Goal: Information Seeking & Learning: Compare options

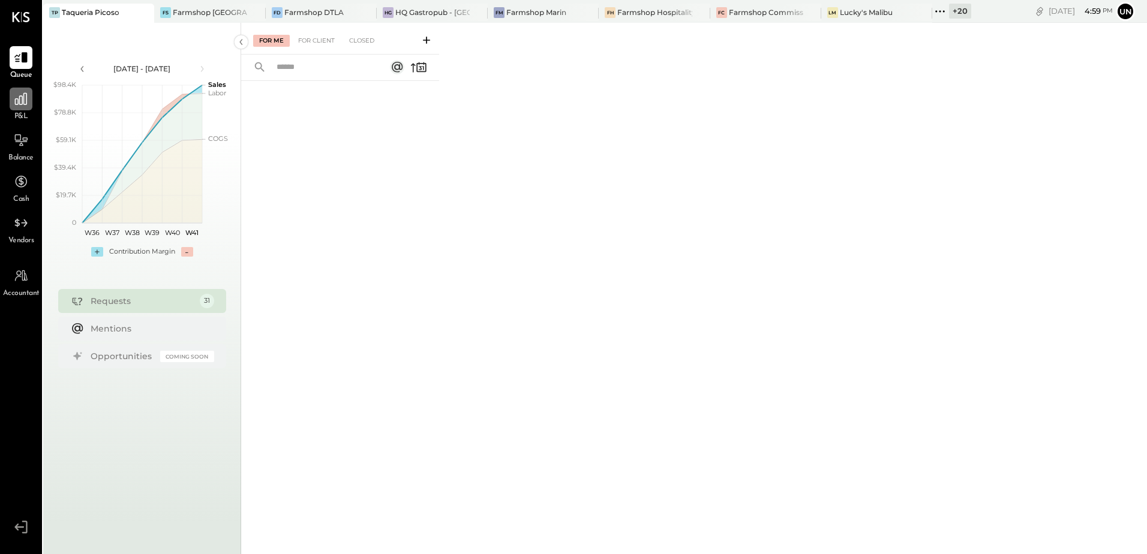
click at [25, 107] on div at bounding box center [21, 99] width 23 height 23
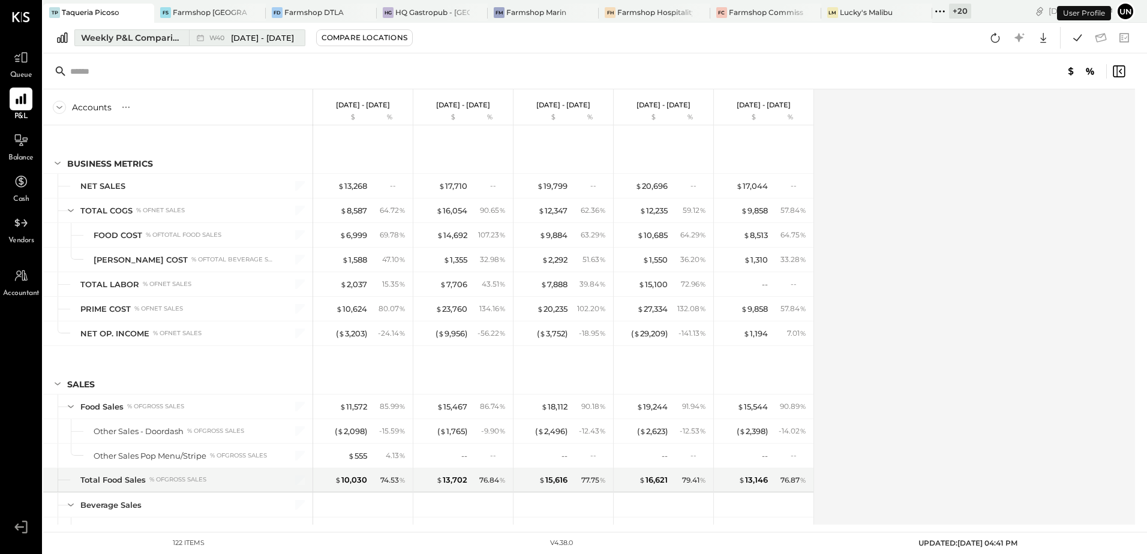
click at [95, 37] on div "Weekly P&L Comparison" at bounding box center [131, 38] width 101 height 12
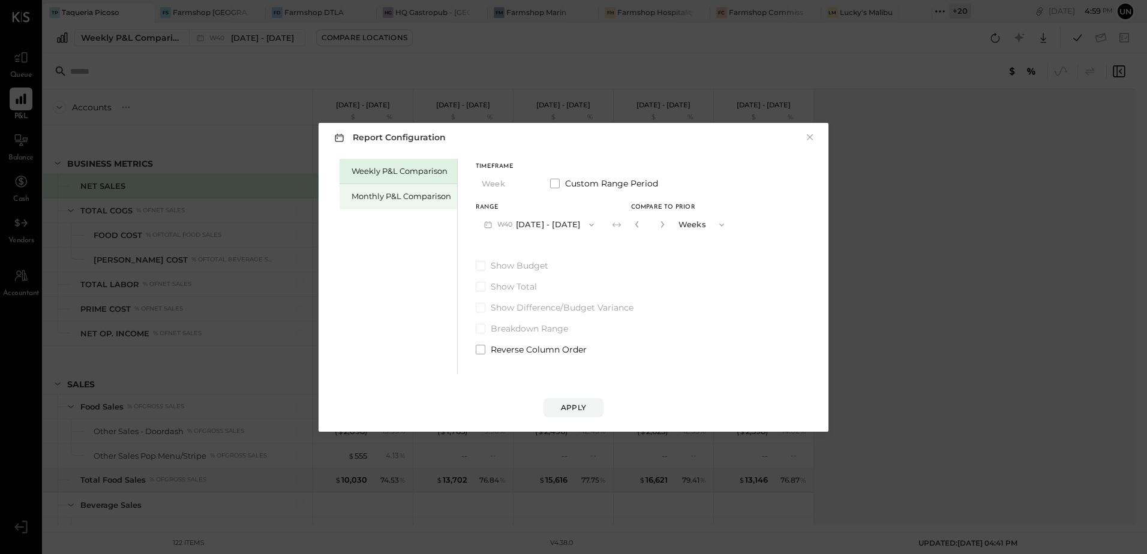
click at [392, 204] on div "Monthly P&L Comparison" at bounding box center [398, 196] width 118 height 25
click at [631, 228] on div "Compare" at bounding box center [638, 227] width 39 height 10
click at [657, 225] on icon "button" at bounding box center [660, 224] width 7 height 7
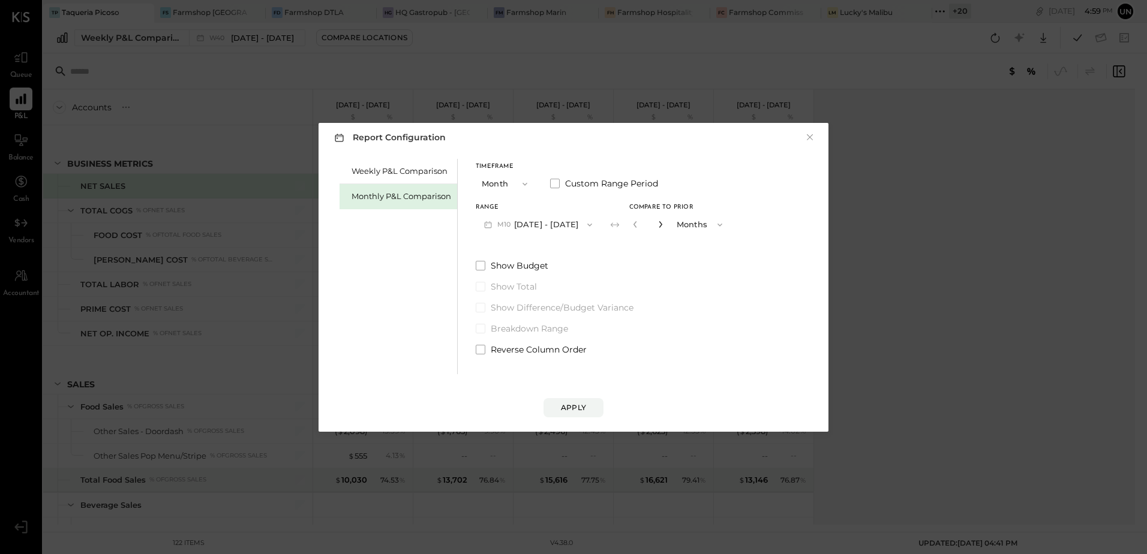
type input "*"
click at [565, 410] on div "Apply" at bounding box center [573, 407] width 25 height 10
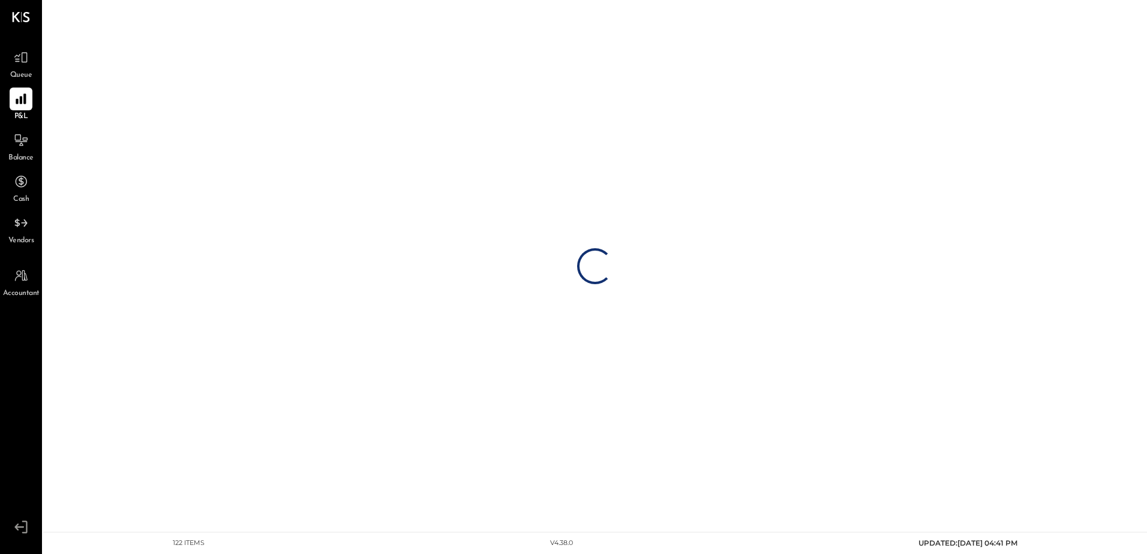
click at [572, 404] on div "Loading…" at bounding box center [594, 266] width 1103 height 532
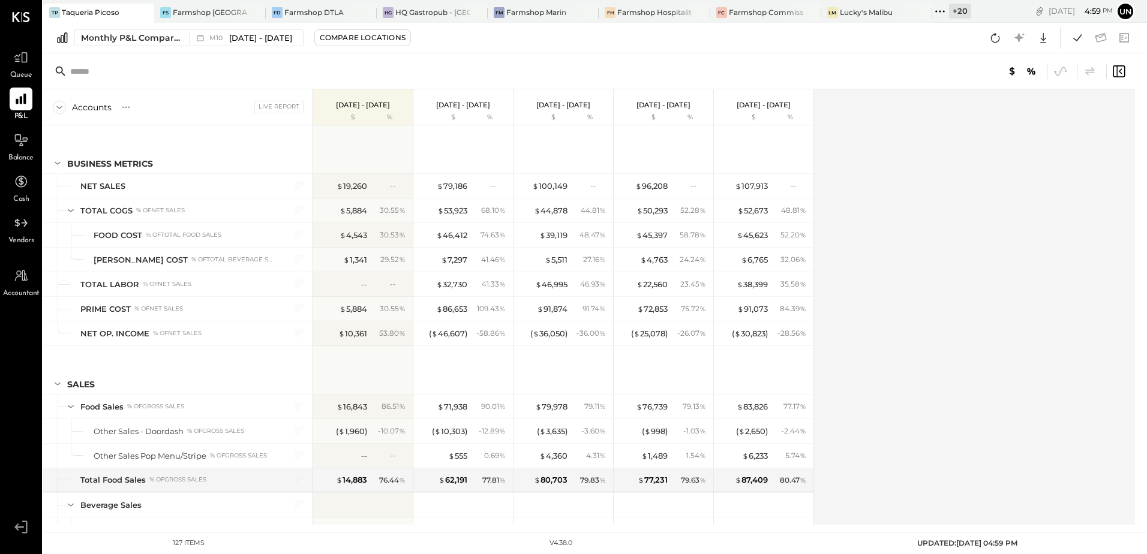
click at [976, 244] on div "Accounts S % GL Live Report [DATE] - [DATE] $ % [DATE] - [DATE] $ % [DATE] - [D…" at bounding box center [589, 306] width 1093 height 435
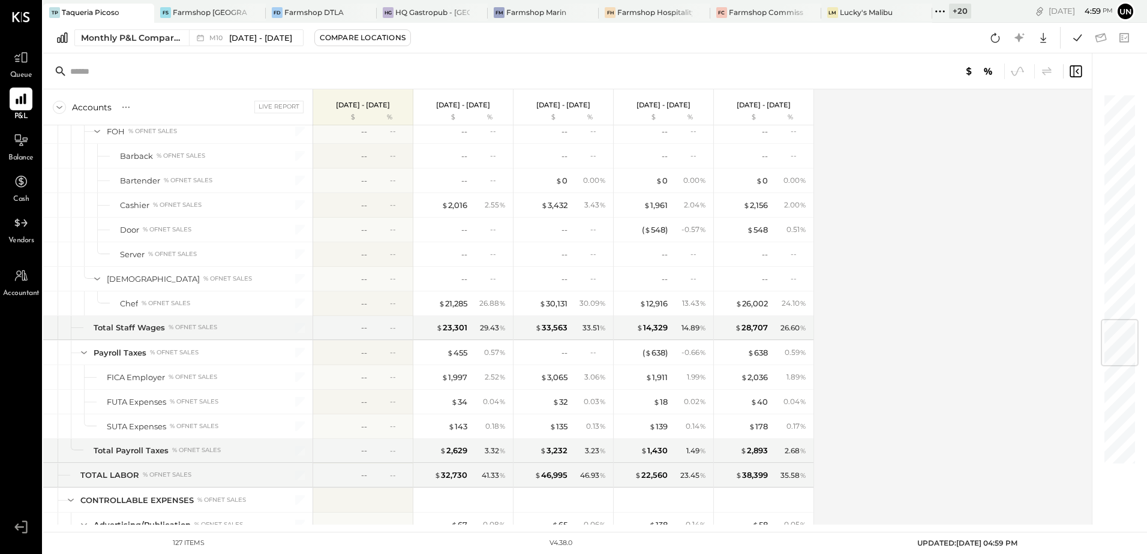
scroll to position [1979, 0]
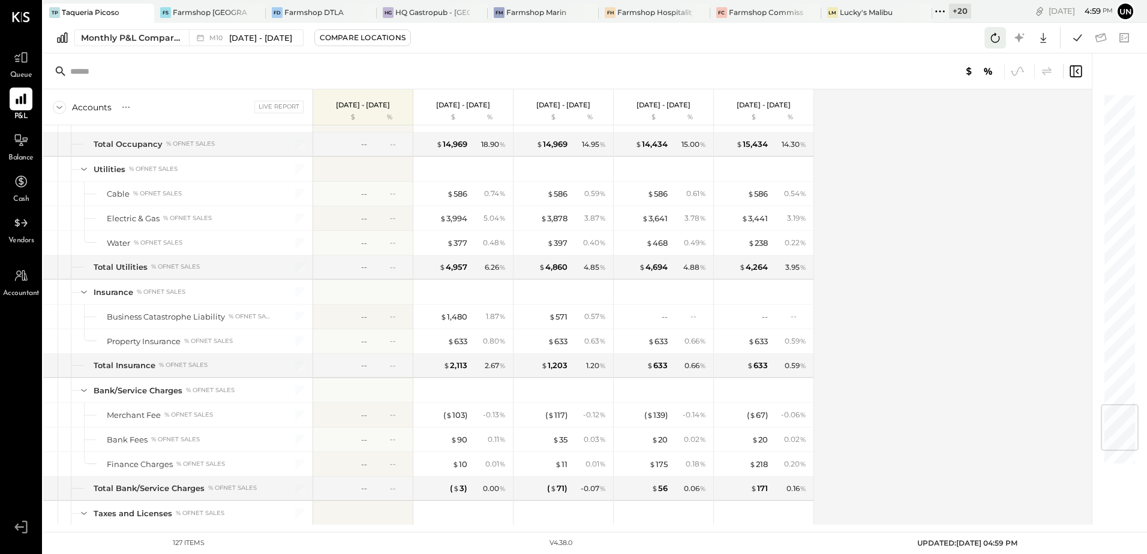
click at [997, 34] on icon at bounding box center [995, 38] width 16 height 16
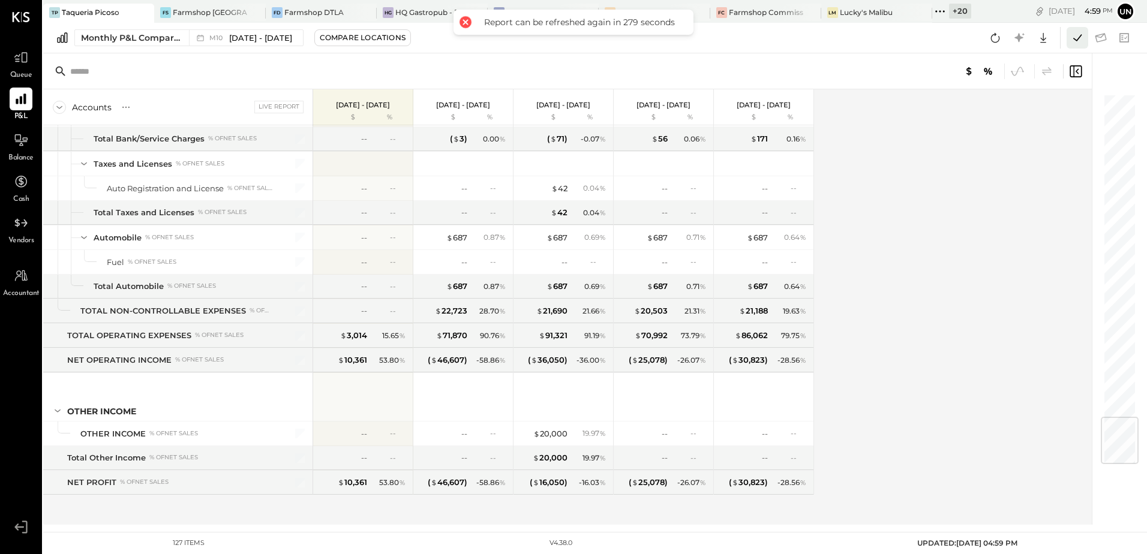
click at [1070, 38] on icon at bounding box center [1077, 38] width 16 height 16
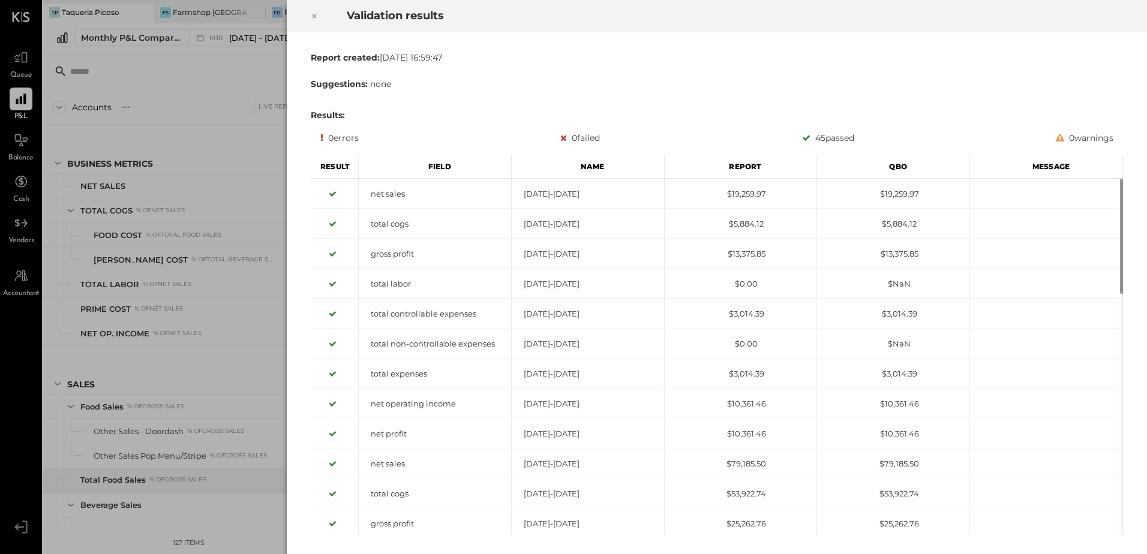
click at [314, 19] on icon at bounding box center [314, 16] width 7 height 14
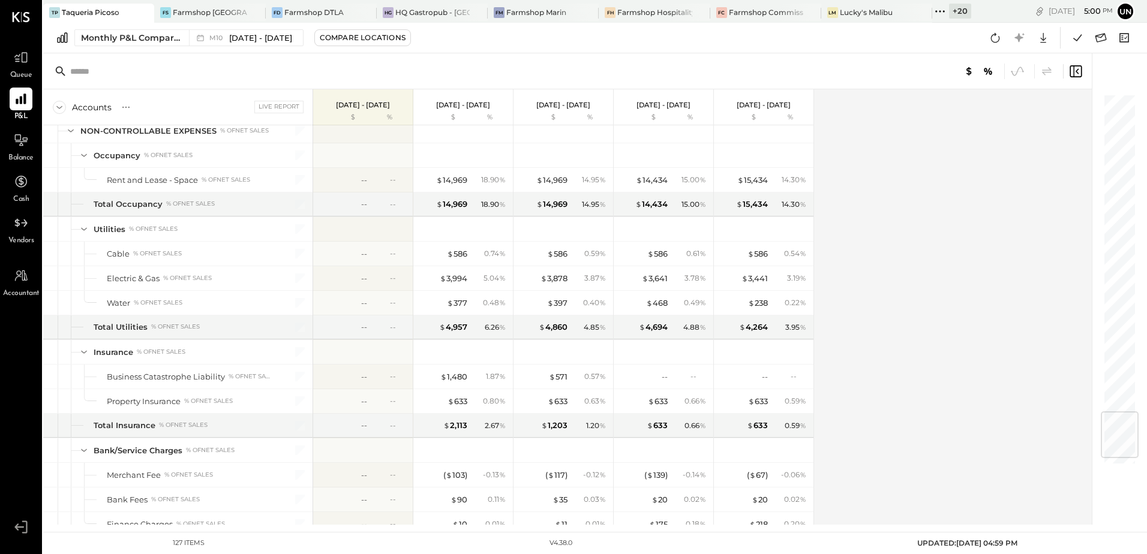
scroll to position [2748, 0]
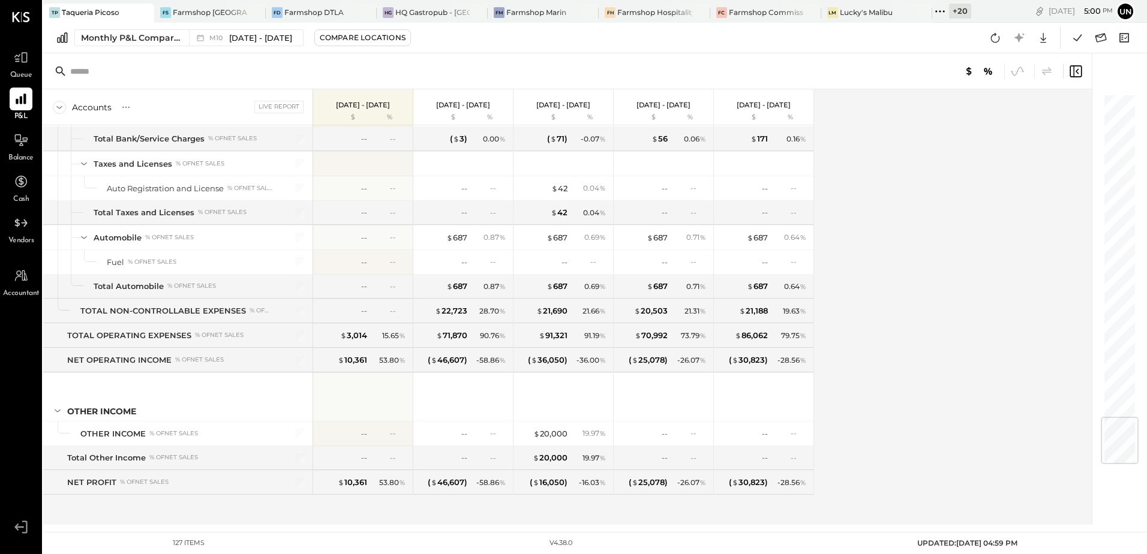
click at [890, 322] on div "Accounts S % GL Live Report [DATE] - [DATE] $ % [DATE] - [DATE] $ % [DATE] - [D…" at bounding box center [568, 306] width 1050 height 435
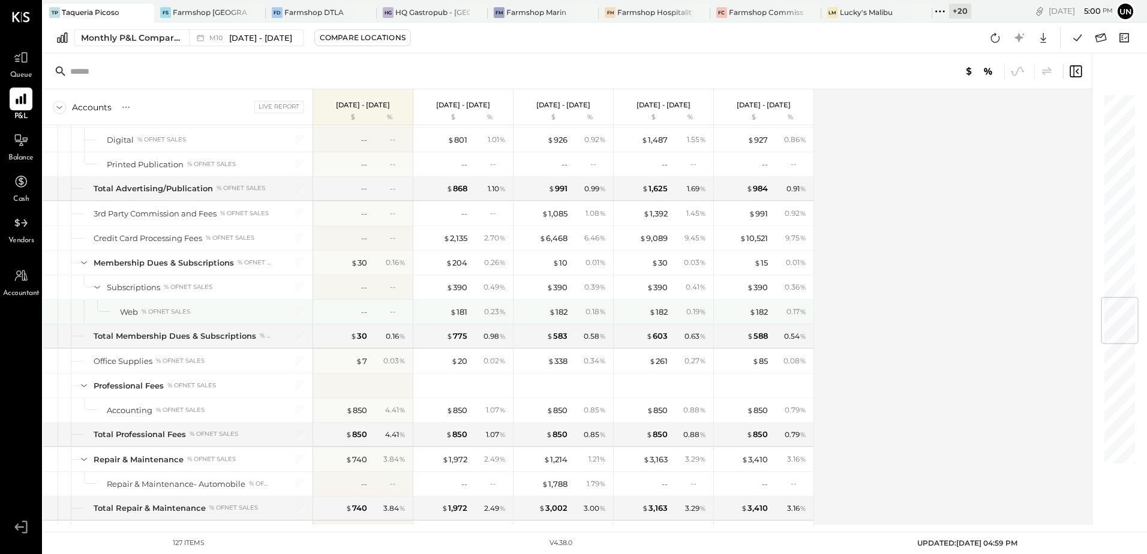
scroll to position [1729, 0]
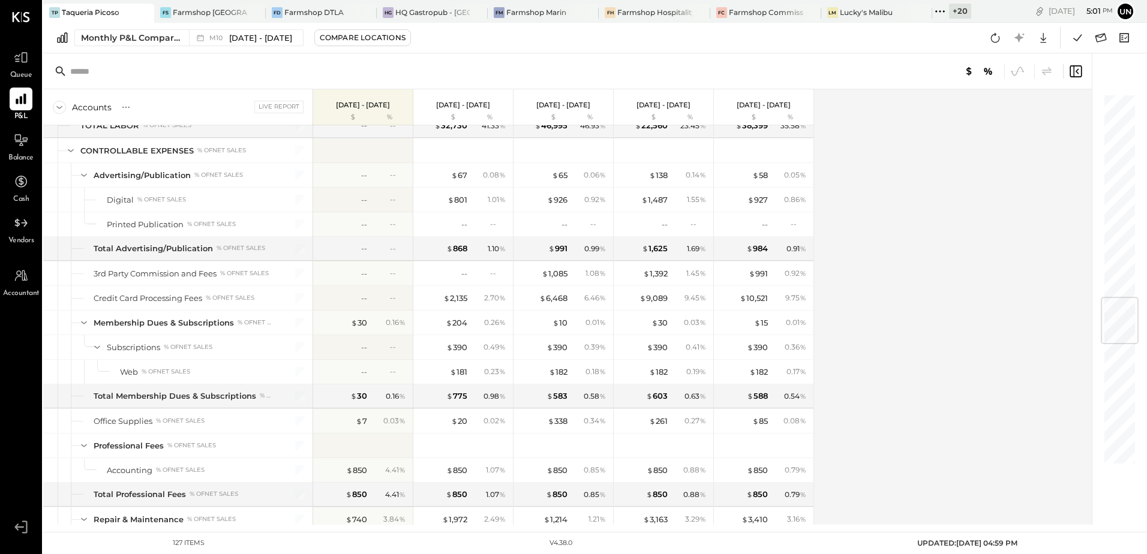
click at [976, 278] on div "Accounts S % GL Live Report [DATE] - [DATE] $ % [DATE] - [DATE] $ % [DATE] - [D…" at bounding box center [568, 306] width 1050 height 435
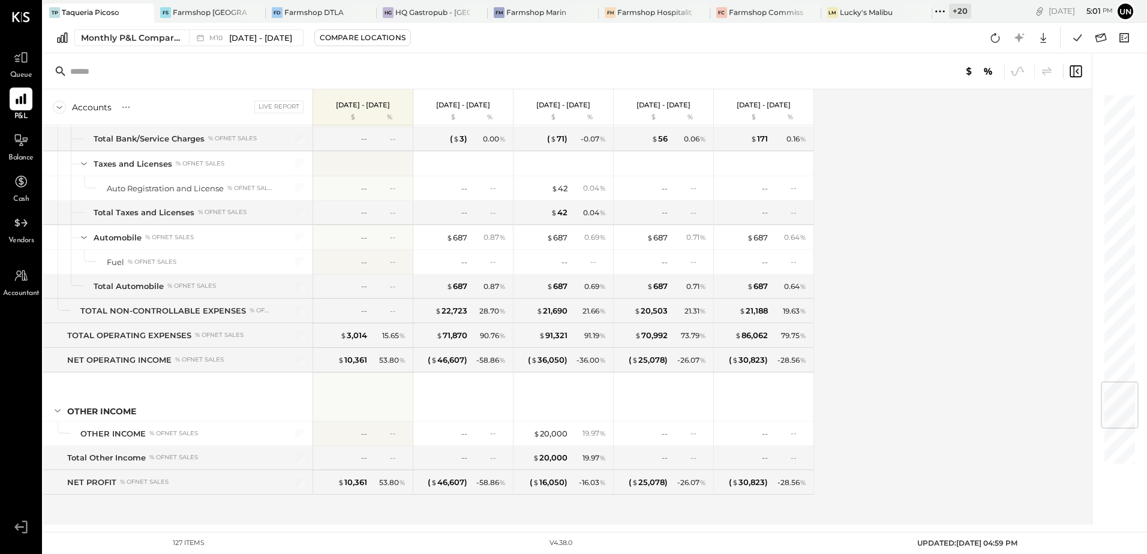
scroll to position [2448, 0]
